Goal: Information Seeking & Learning: Learn about a topic

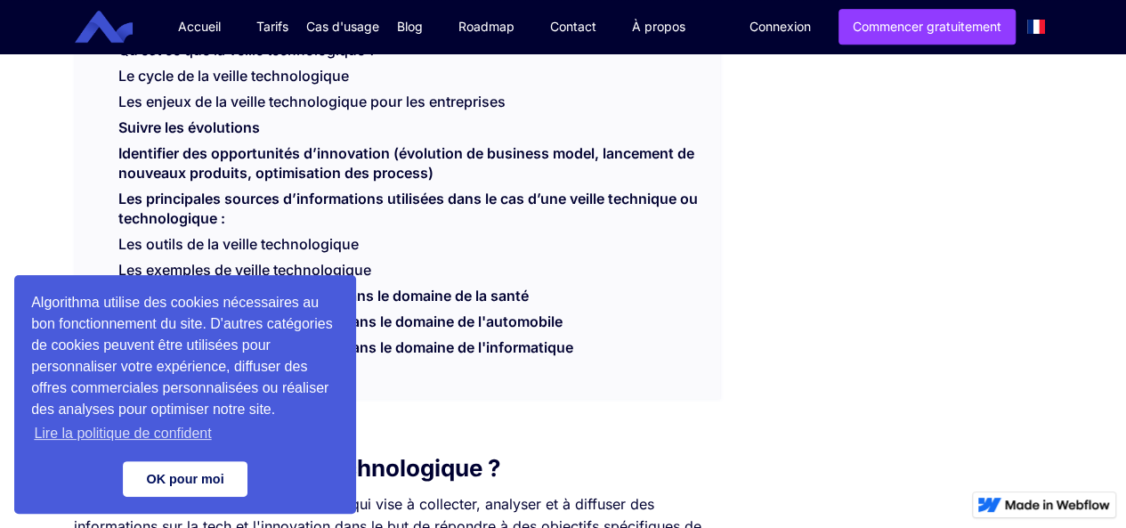
scroll to position [467, 0]
click at [199, 480] on link "OK pour moi" at bounding box center [185, 479] width 125 height 36
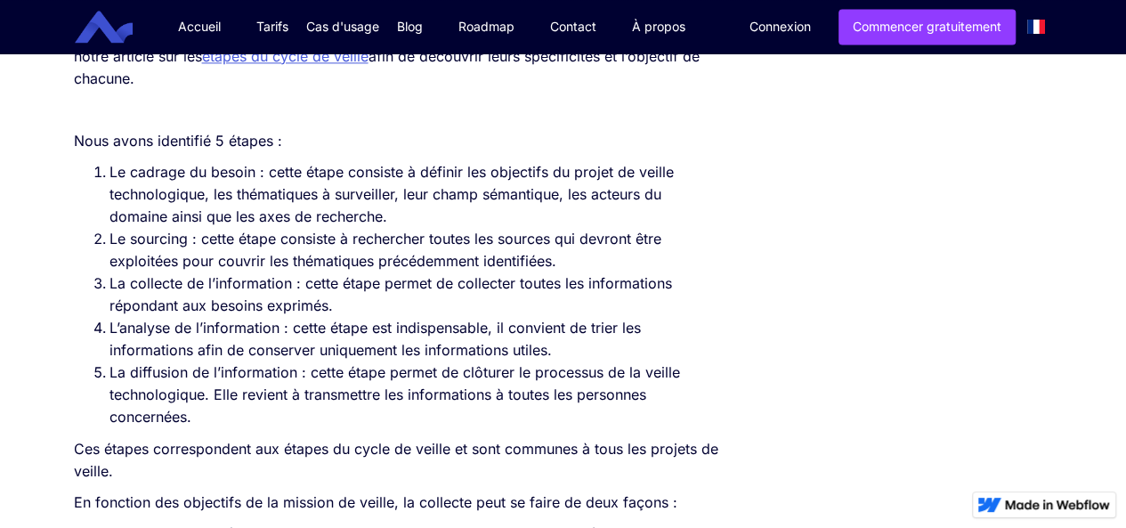
scroll to position [1268, 0]
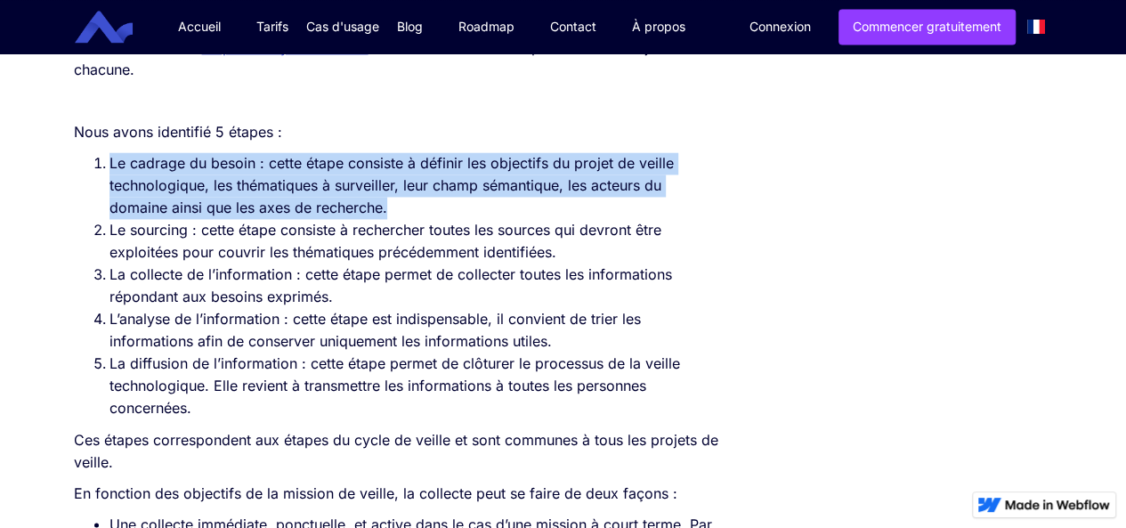
drag, startPoint x: 103, startPoint y: 190, endPoint x: 404, endPoint y: 236, distance: 304.5
click at [404, 219] on li "Le cadrage du besoin : cette étape consiste à définir les objectifs du projet d…" at bounding box center [416, 185] width 612 height 67
drag, startPoint x: 404, startPoint y: 236, endPoint x: 104, endPoint y: 192, distance: 303.2
click at [110, 192] on li "Le cadrage du besoin : cette étape consiste à définir les objectifs du projet d…" at bounding box center [416, 185] width 612 height 67
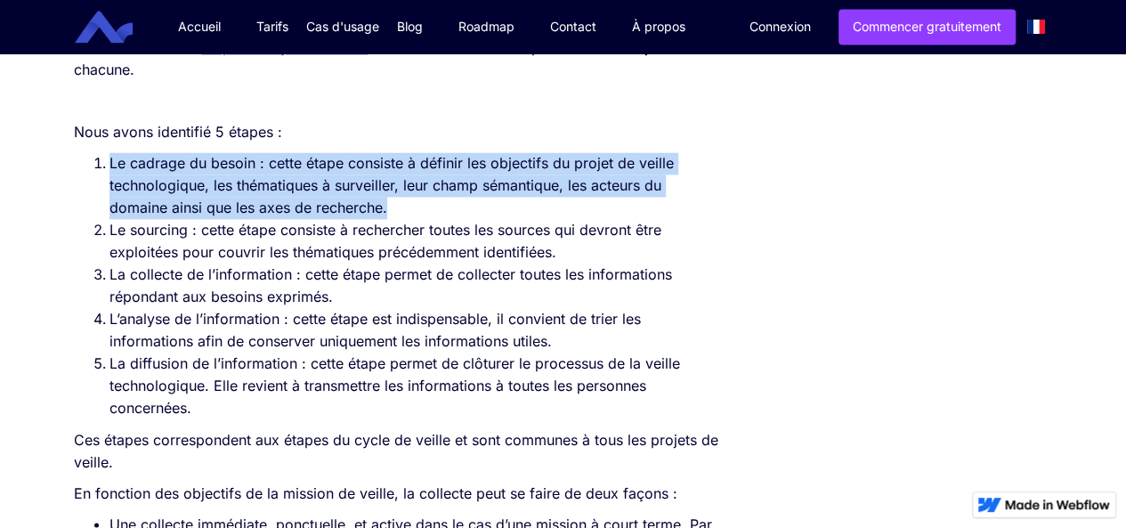
click at [110, 192] on li "Le cadrage du besoin : cette étape consiste à définir les objectifs du projet d…" at bounding box center [416, 185] width 612 height 67
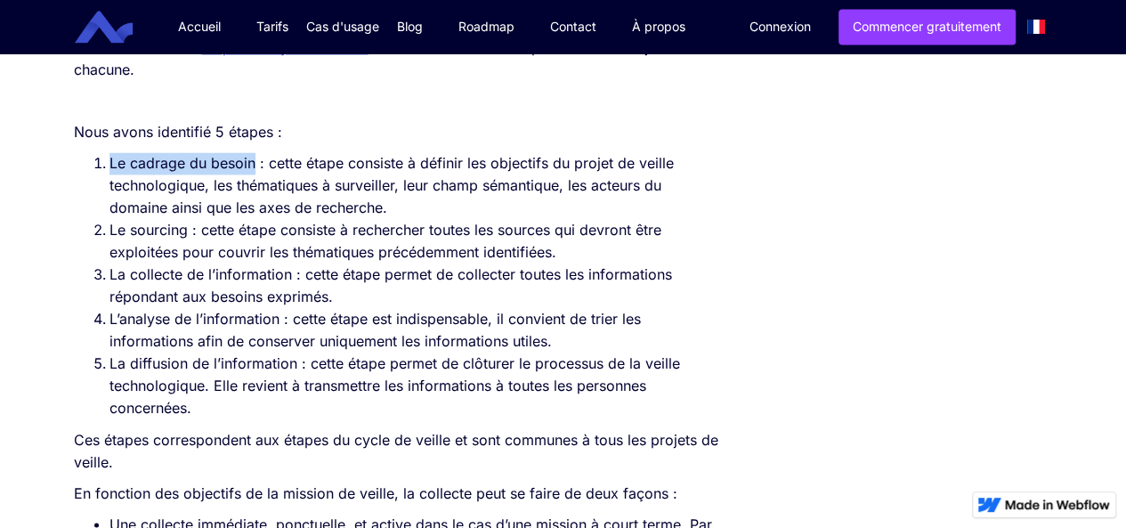
drag, startPoint x: 253, startPoint y: 191, endPoint x: 110, endPoint y: 194, distance: 142.5
click at [110, 194] on li "Le cadrage du besoin : cette étape consiste à définir les objectifs du projet d…" at bounding box center [416, 185] width 612 height 67
click at [253, 193] on li "Le cadrage du besoin : cette étape consiste à définir les objectifs du projet d…" at bounding box center [416, 185] width 612 height 67
drag, startPoint x: 256, startPoint y: 195, endPoint x: 89, endPoint y: 187, distance: 166.7
click at [89, 187] on ol "Le cadrage du besoin : cette étape consiste à définir les objectifs du projet d…" at bounding box center [397, 285] width 647 height 267
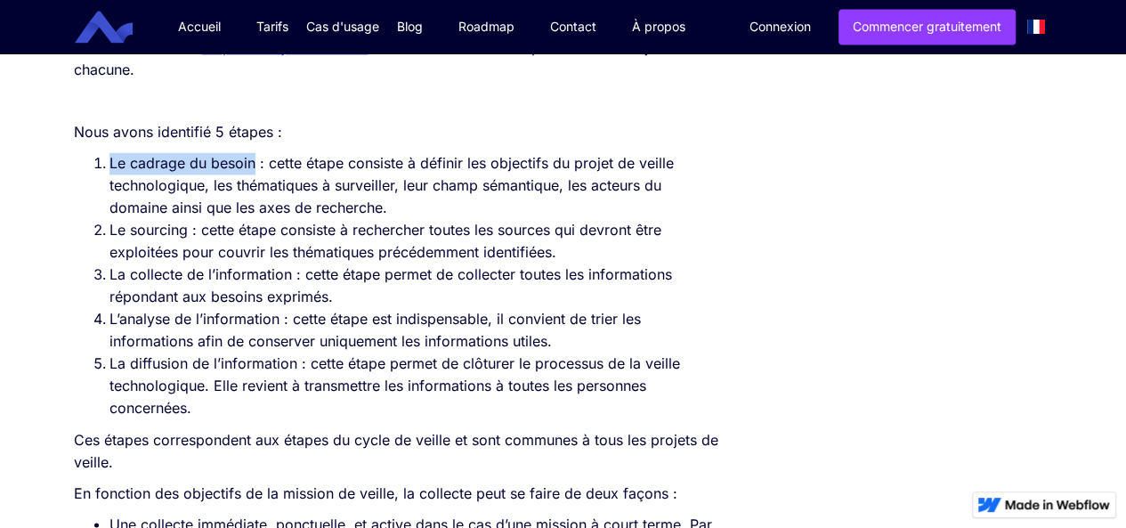
copy li "Le cadrage du besoin"
drag, startPoint x: 188, startPoint y: 259, endPoint x: 104, endPoint y: 259, distance: 83.7
click at [110, 259] on li "Le sourcing : cette étape consiste à rechercher toutes les sources qui devront …" at bounding box center [416, 241] width 612 height 45
copy li "Le sourcing"
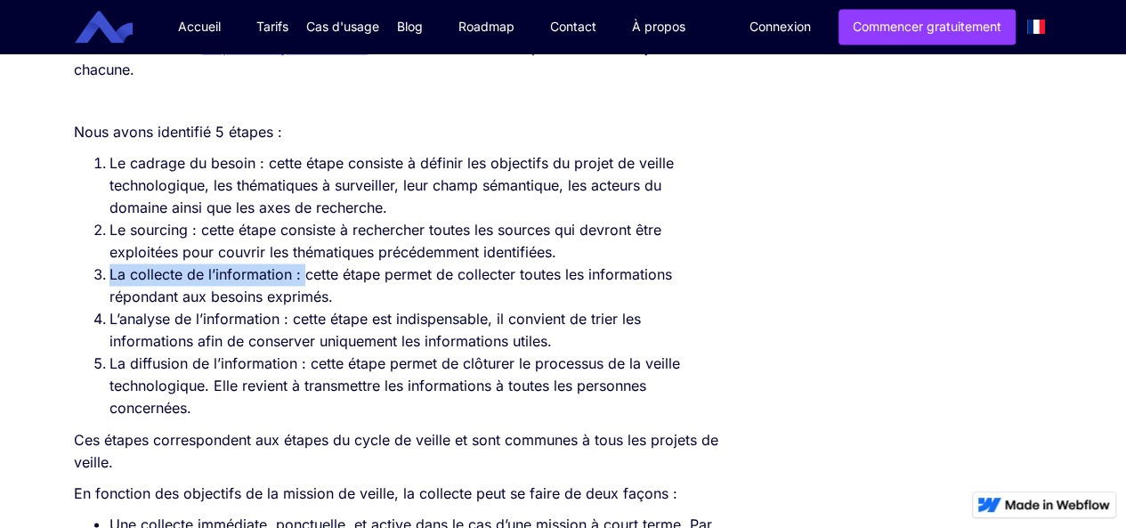
drag, startPoint x: 301, startPoint y: 305, endPoint x: 106, endPoint y: 298, distance: 195.1
click at [110, 298] on li "La collecte de l’information : cette étape permet de collecter toutes les infor…" at bounding box center [416, 286] width 612 height 45
copy li "La collecte de l’information :"
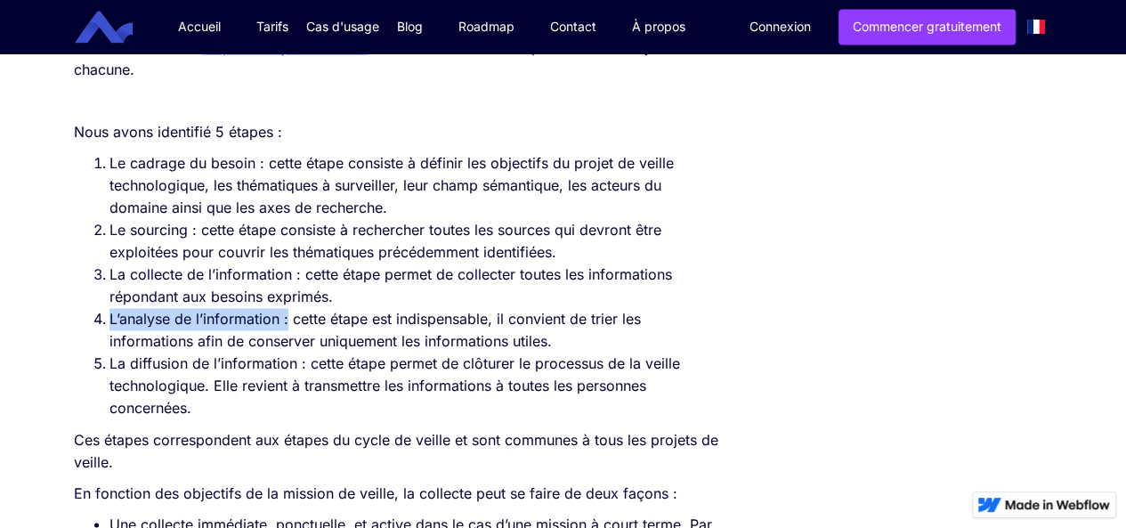
drag, startPoint x: 288, startPoint y: 347, endPoint x: 102, endPoint y: 348, distance: 186.1
click at [110, 348] on li "L’analyse de l’information : cette étape est indispensable, il convient de trie…" at bounding box center [416, 330] width 612 height 45
copy li "L’analyse de l’information :"
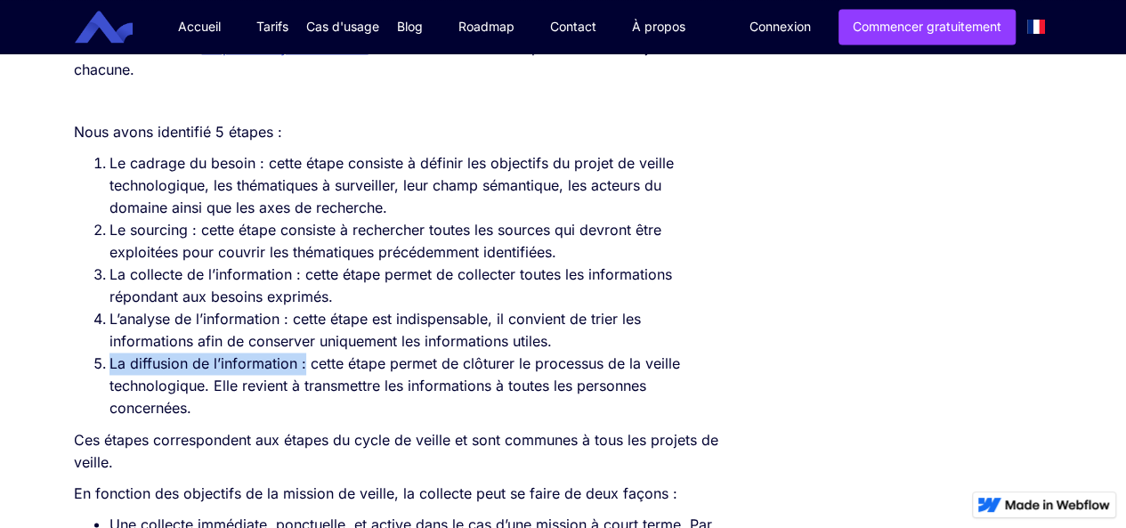
drag, startPoint x: 105, startPoint y: 389, endPoint x: 305, endPoint y: 387, distance: 199.5
click at [305, 387] on li "La diffusion de l’information : cette étape permet de clôturer le processus de …" at bounding box center [416, 386] width 612 height 67
copy li "La diffusion de l’information :"
